Goal: Information Seeking & Learning: Learn about a topic

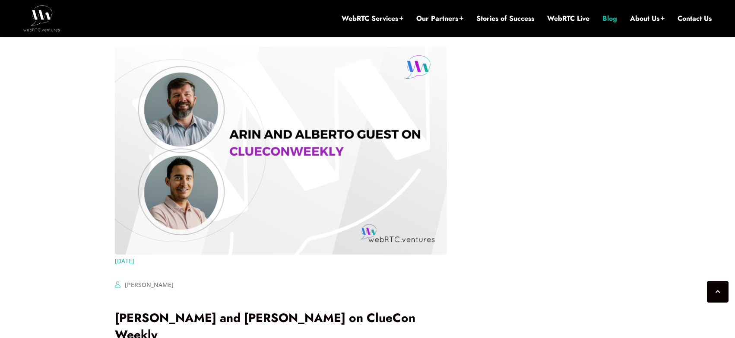
click at [607, 16] on link "Blog" at bounding box center [609, 18] width 15 height 9
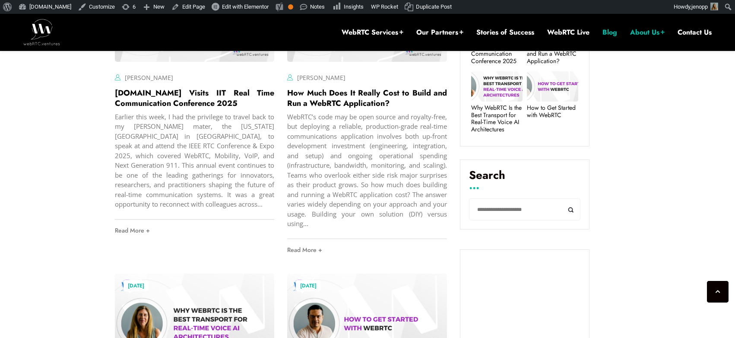
scroll to position [375, 0]
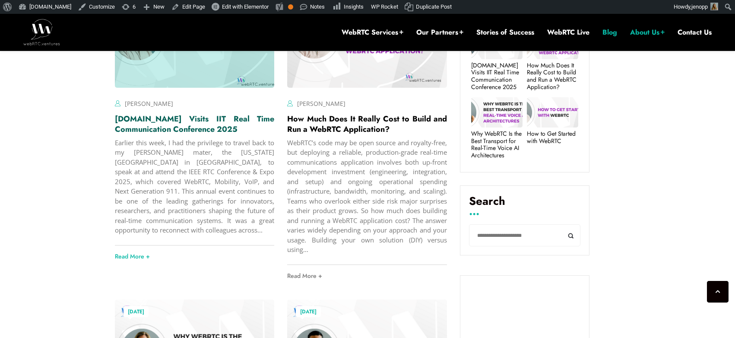
click at [187, 134] on link "[DOMAIN_NAME] Visits IIT Real Time Communication Conference 2025" at bounding box center [195, 124] width 160 height 22
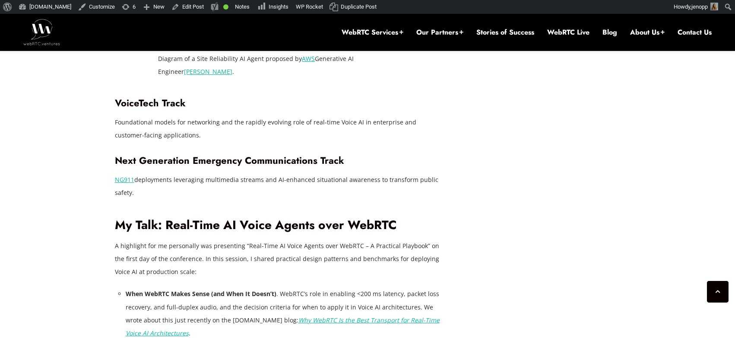
scroll to position [1299, 0]
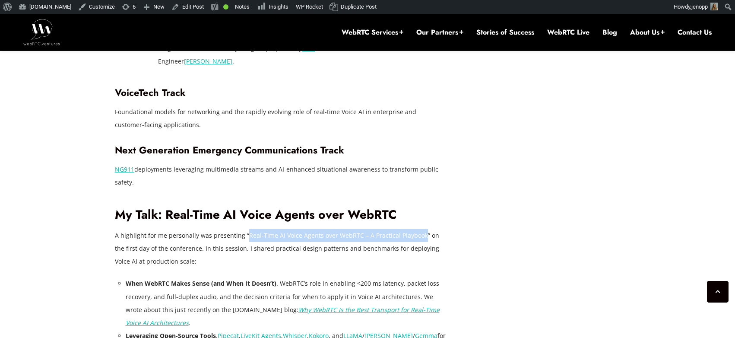
drag, startPoint x: 245, startPoint y: 236, endPoint x: 416, endPoint y: 233, distance: 171.8
click at [416, 233] on p "A highlight for me personally was presenting “Real-Time AI Voice Agents over We…" at bounding box center [281, 248] width 332 height 39
drag, startPoint x: 242, startPoint y: 236, endPoint x: 420, endPoint y: 233, distance: 177.8
click at [420, 233] on p "A highlight for me personally was presenting “Real-Time AI Voice Agents over We…" at bounding box center [281, 248] width 332 height 39
copy p "“Real-Time AI Voice Agents over WebRTC – A Practical Playbook”"
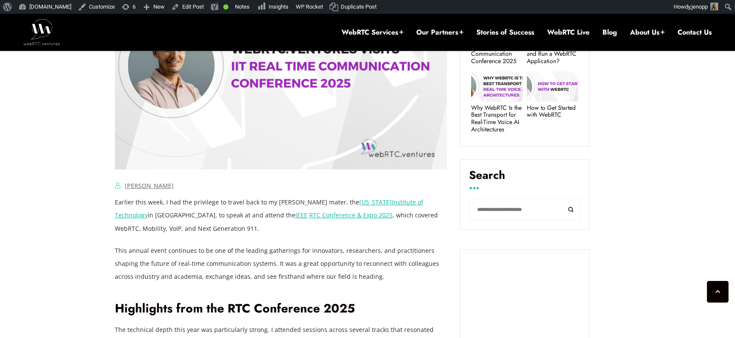
scroll to position [474, 0]
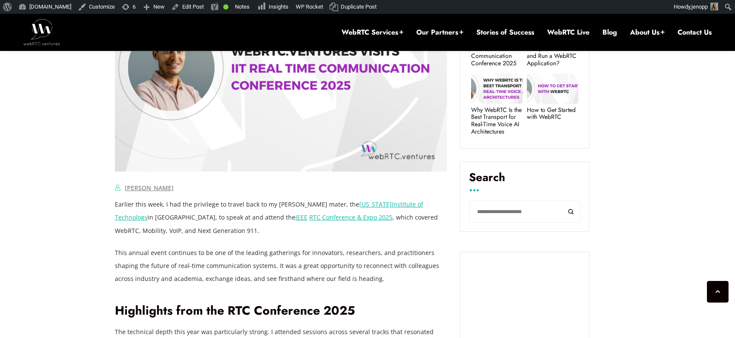
click at [309, 215] on link "RTC Conference & Expo 2025" at bounding box center [350, 217] width 83 height 8
